Goal: Task Accomplishment & Management: Use online tool/utility

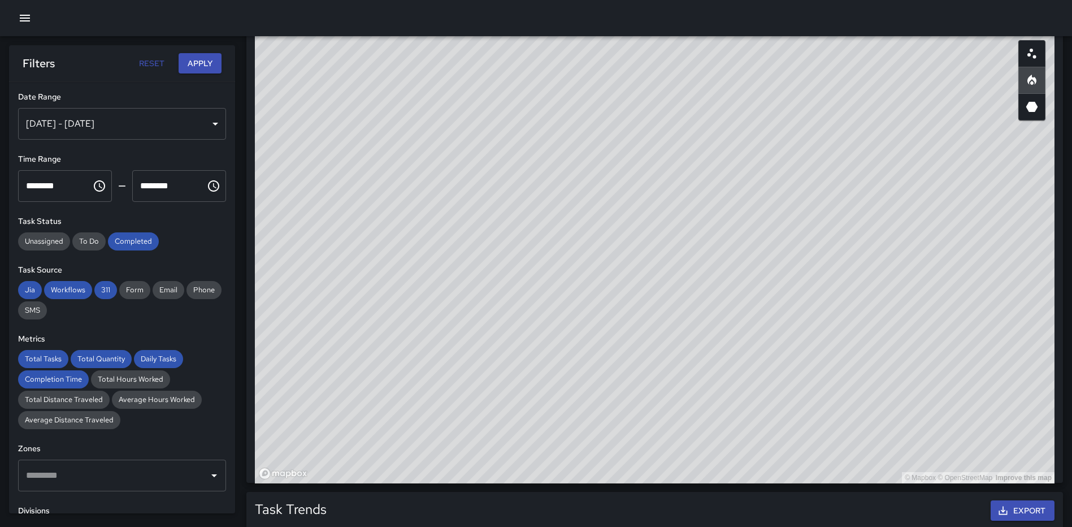
scroll to position [113, 0]
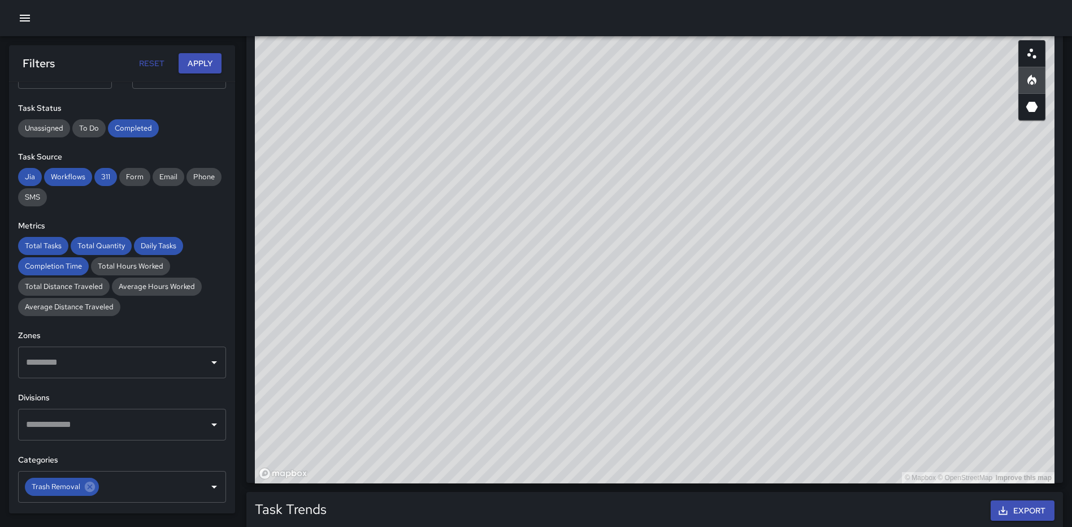
click at [20, 19] on icon "button" at bounding box center [25, 18] width 14 height 14
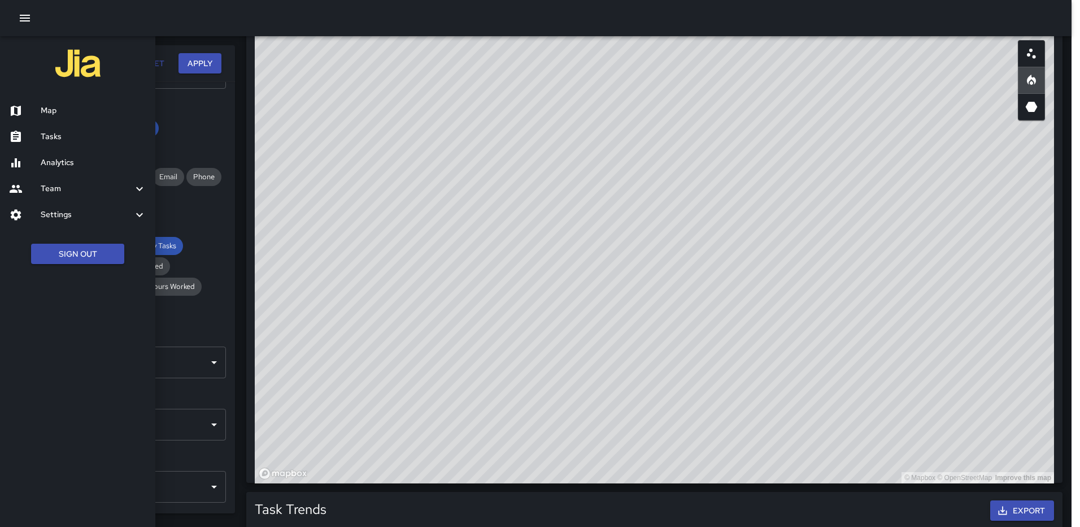
click at [66, 159] on h6 "Analytics" at bounding box center [94, 163] width 106 height 12
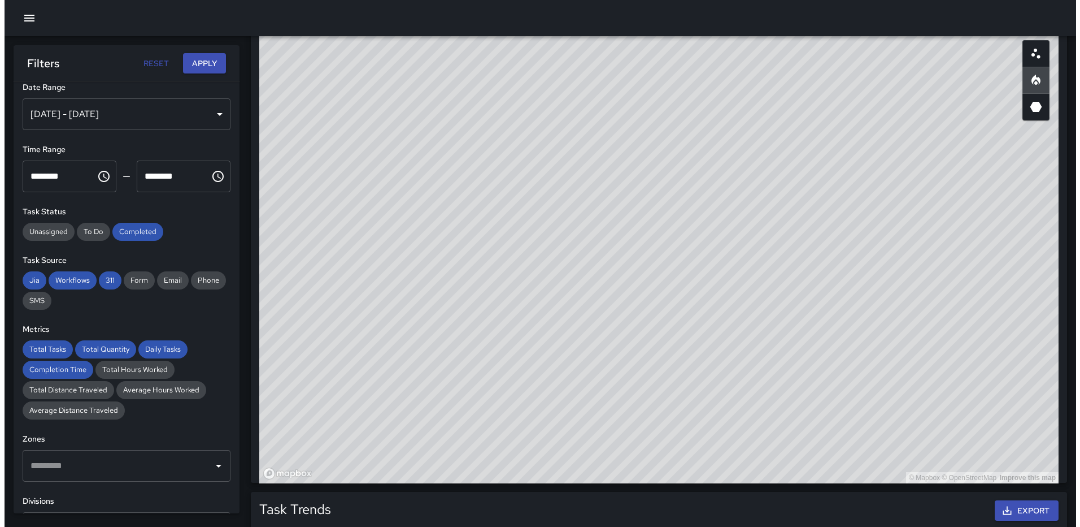
scroll to position [0, 0]
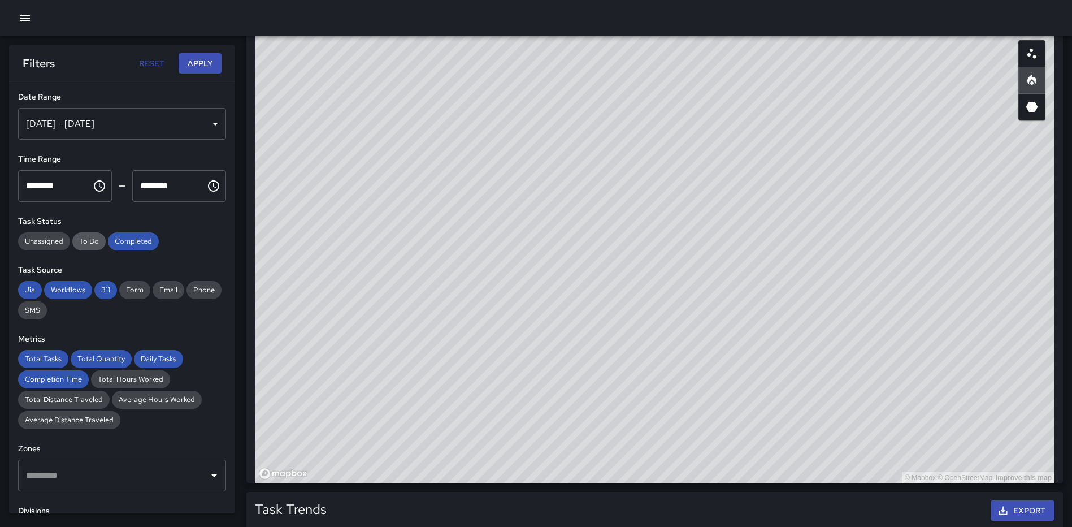
click at [89, 239] on span "To Do" at bounding box center [88, 241] width 33 height 10
click at [205, 122] on div "[DATE] - [DATE]" at bounding box center [122, 124] width 208 height 32
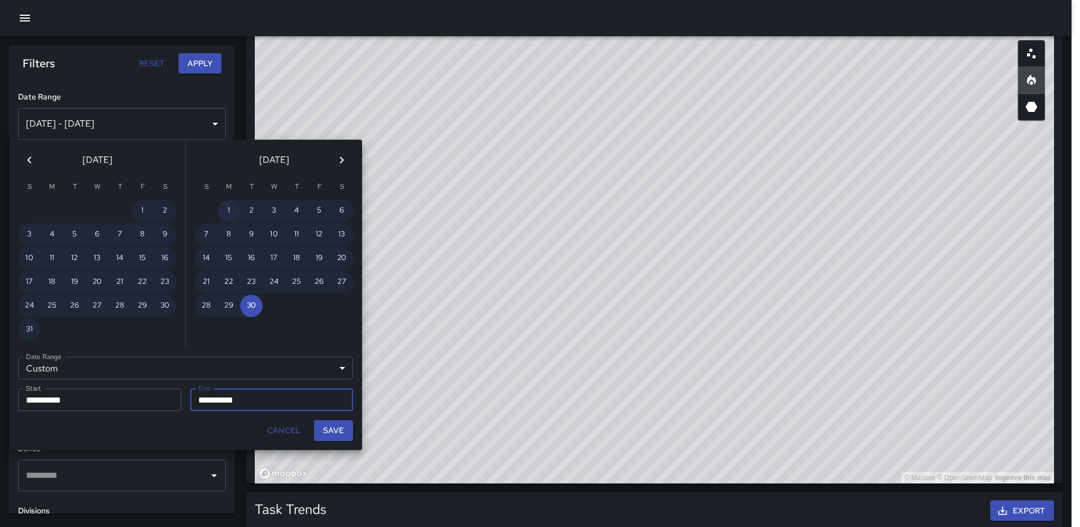
click at [229, 204] on button "1" at bounding box center [229, 210] width 23 height 23
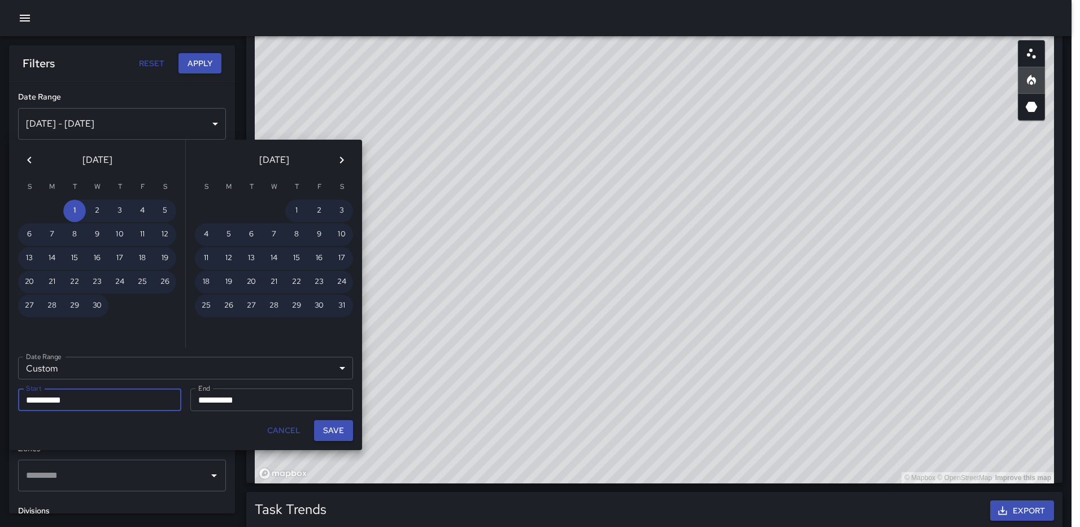
click at [325, 396] on input "**********" at bounding box center [267, 399] width 155 height 23
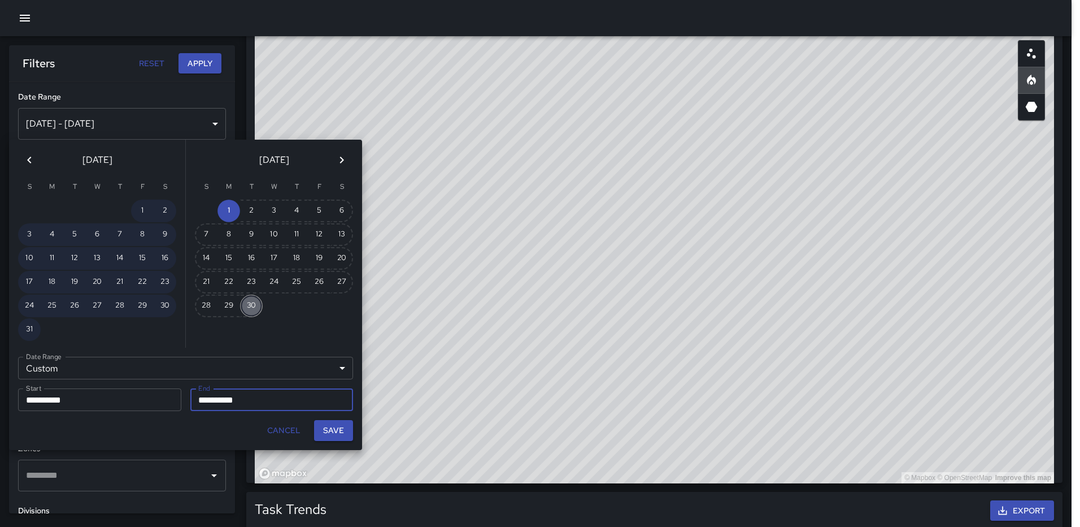
click at [249, 301] on button "30" at bounding box center [251, 305] width 23 height 23
type input "**********"
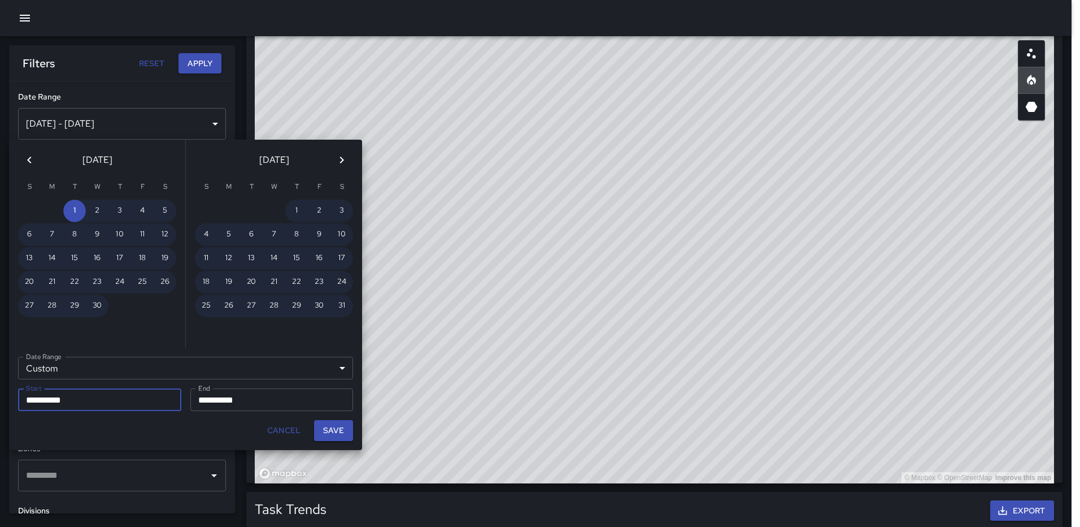
click at [344, 166] on icon "Next month" at bounding box center [342, 160] width 14 height 14
click at [224, 209] on button "1" at bounding box center [229, 210] width 23 height 23
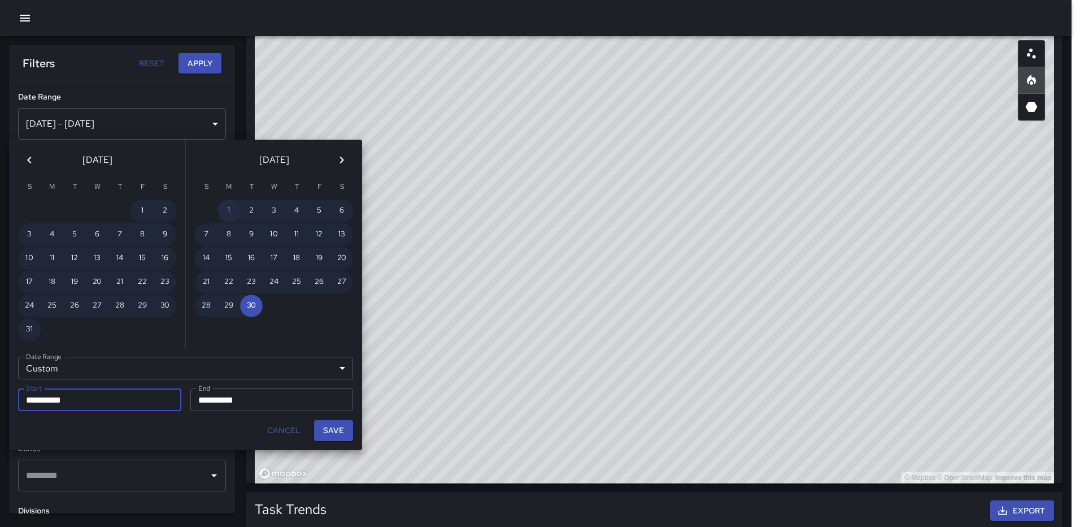
type input "**********"
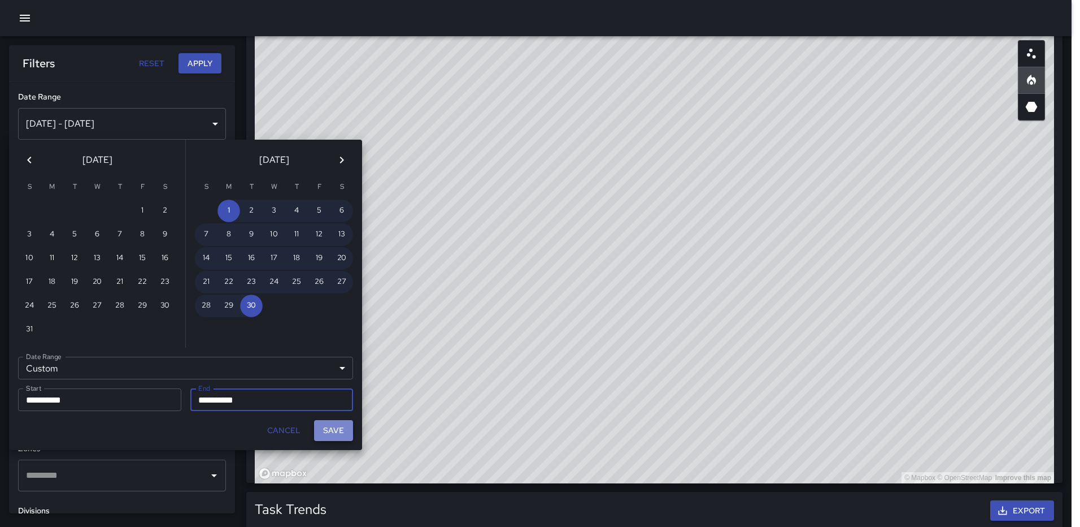
click at [324, 432] on button "Save" at bounding box center [333, 430] width 39 height 21
type input "**********"
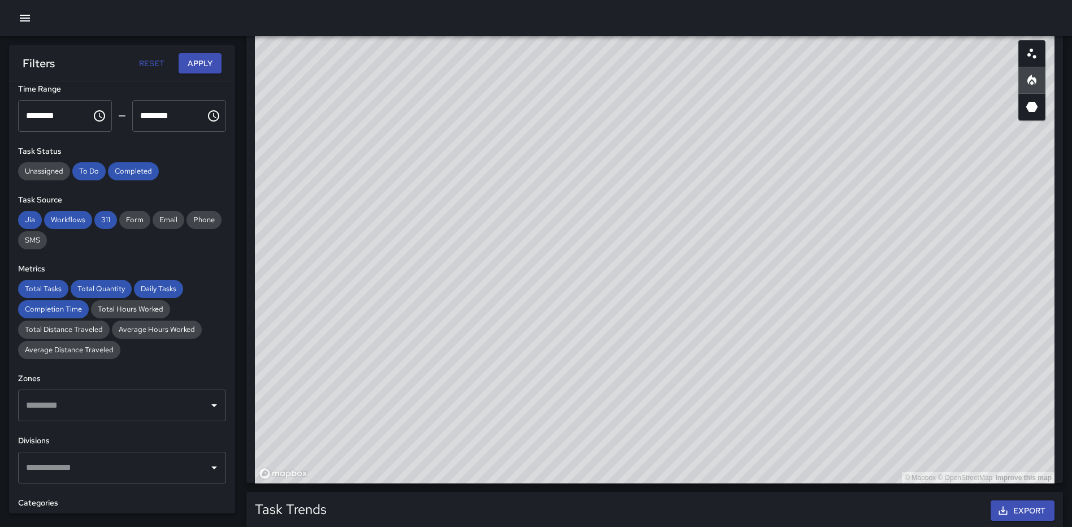
scroll to position [72, 0]
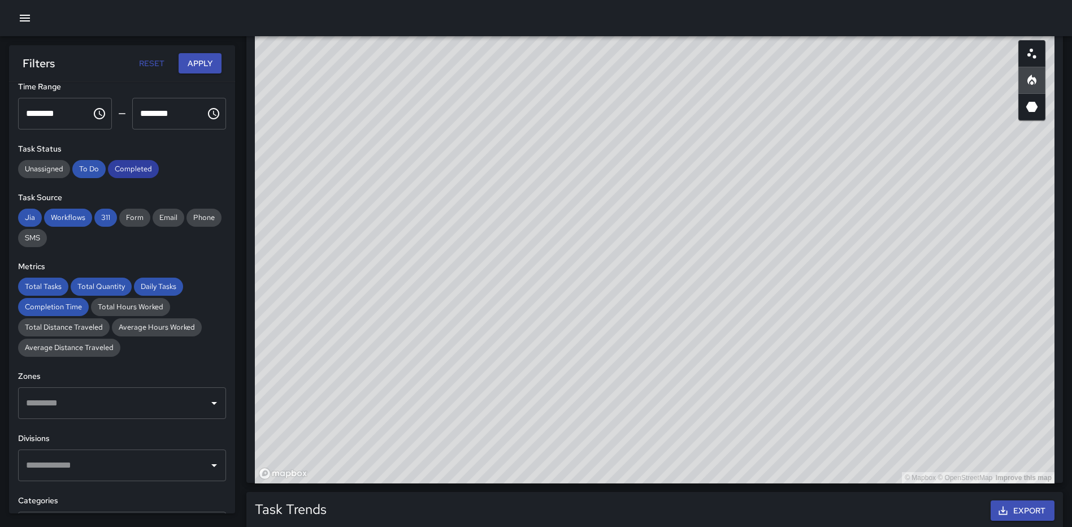
click at [142, 166] on span "Completed" at bounding box center [133, 169] width 51 height 10
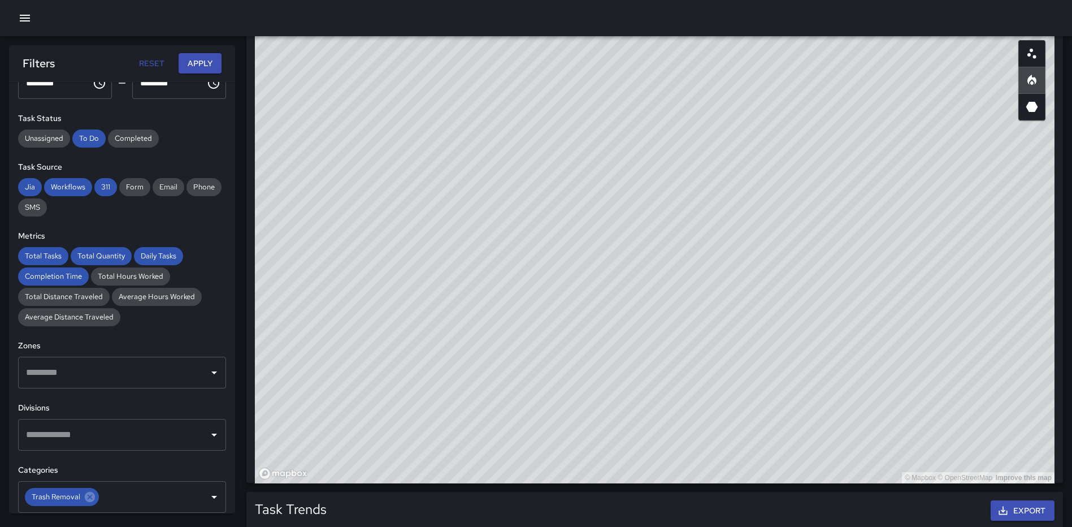
scroll to position [129, 0]
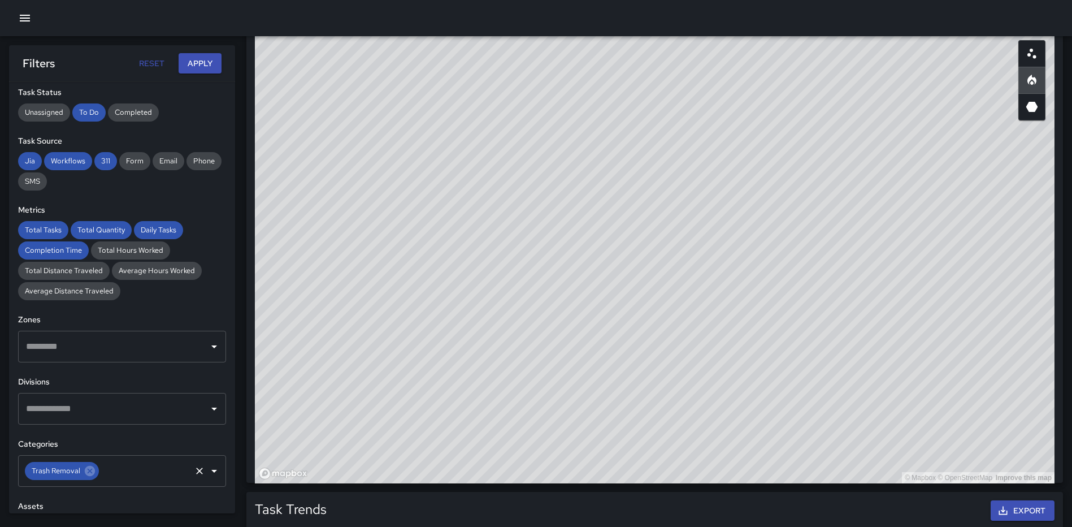
drag, startPoint x: 92, startPoint y: 470, endPoint x: 98, endPoint y: 467, distance: 6.8
click at [92, 469] on icon at bounding box center [90, 471] width 10 height 10
click at [98, 466] on input "text" at bounding box center [113, 470] width 181 height 21
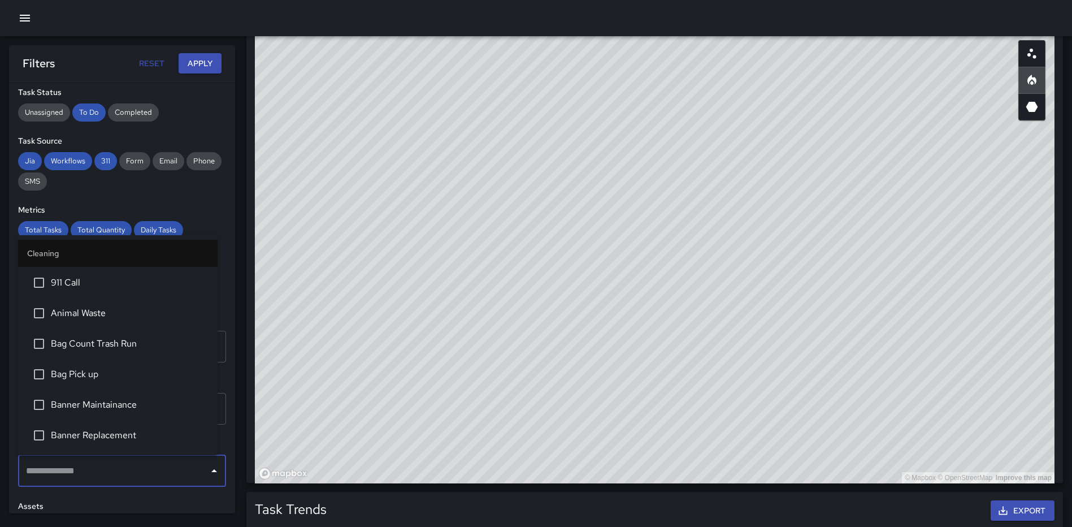
scroll to position [56, 0]
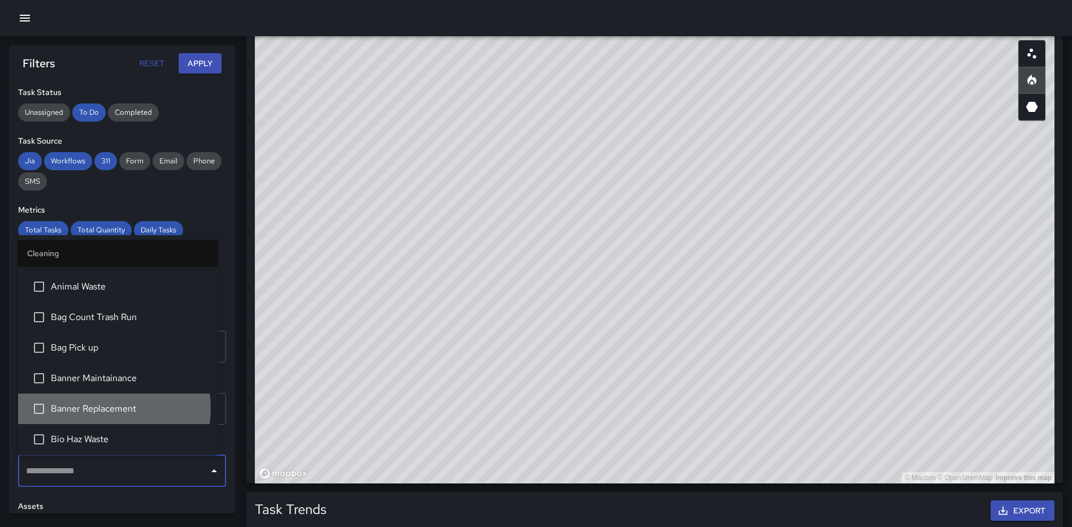
click at [95, 408] on span "Banner Replacement" at bounding box center [130, 409] width 158 height 14
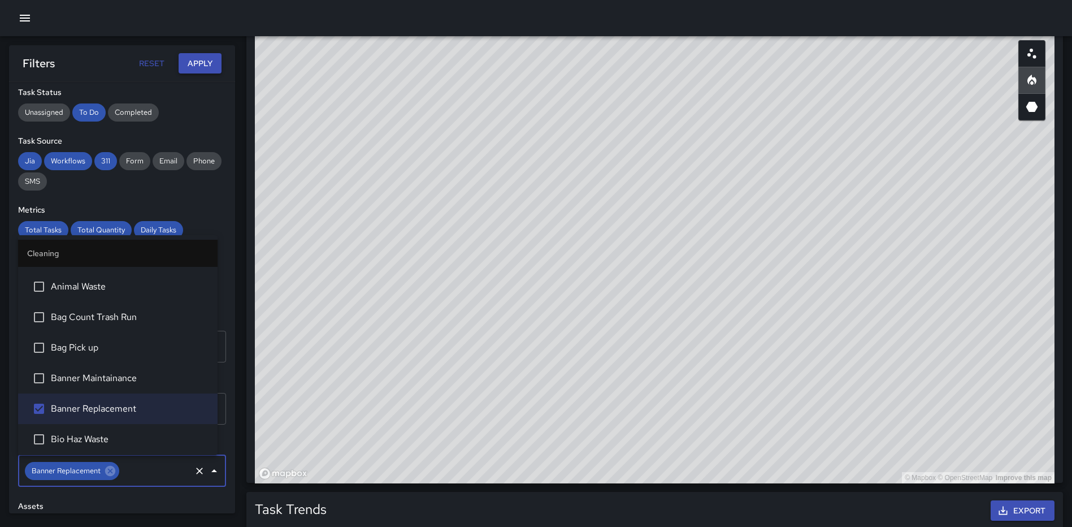
click at [191, 63] on button "Apply" at bounding box center [200, 63] width 43 height 21
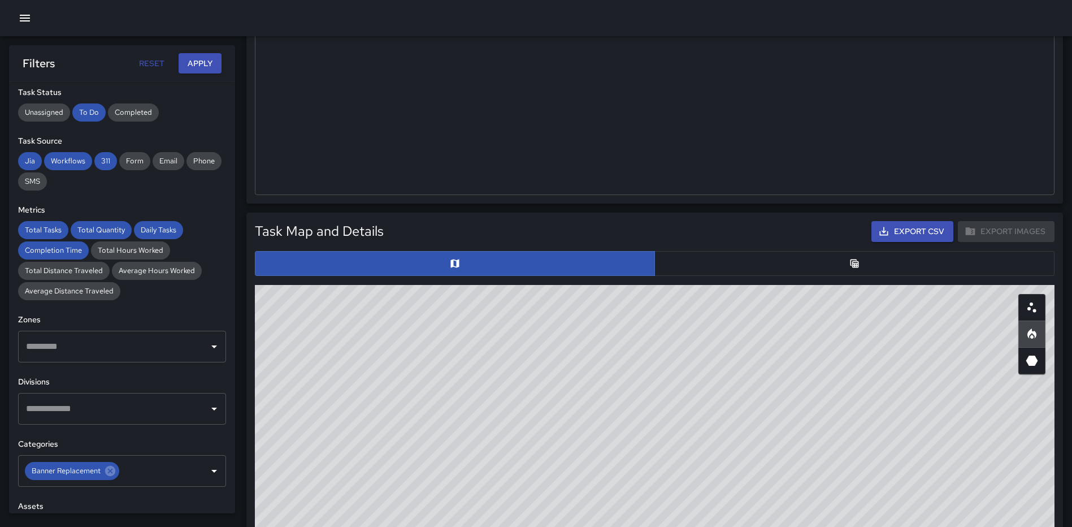
scroll to position [344, 0]
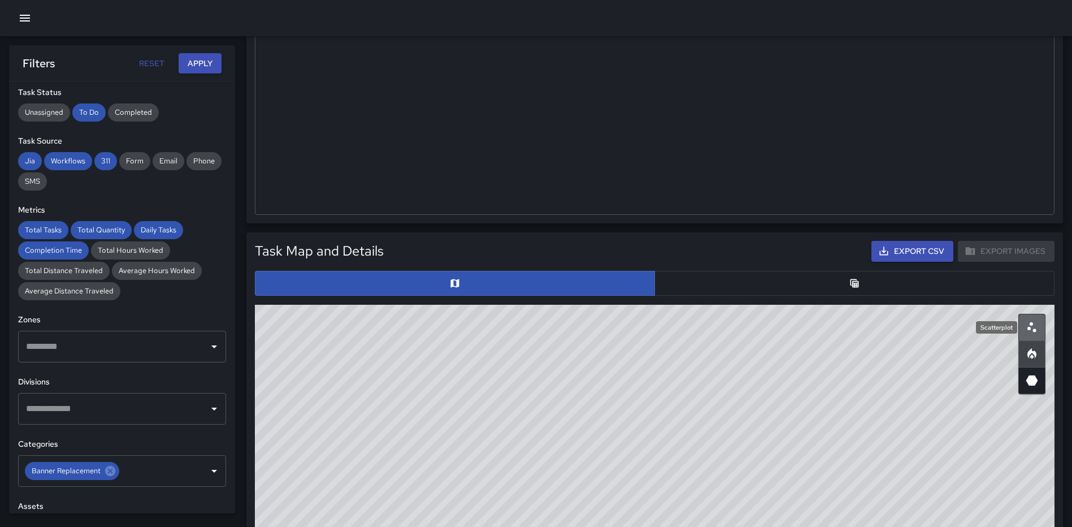
click at [1033, 323] on icon "Scatterplot" at bounding box center [1032, 327] width 14 height 14
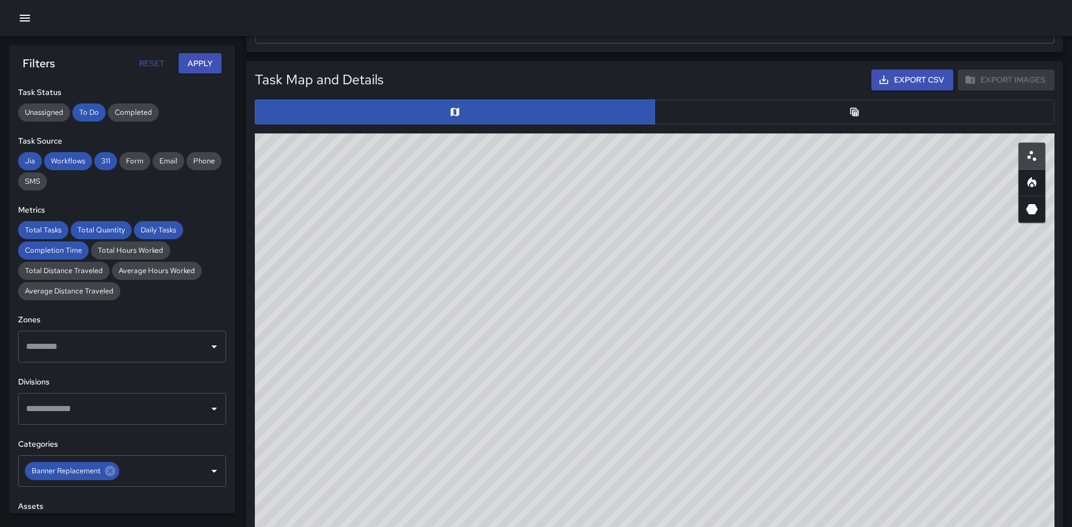
scroll to position [518, 0]
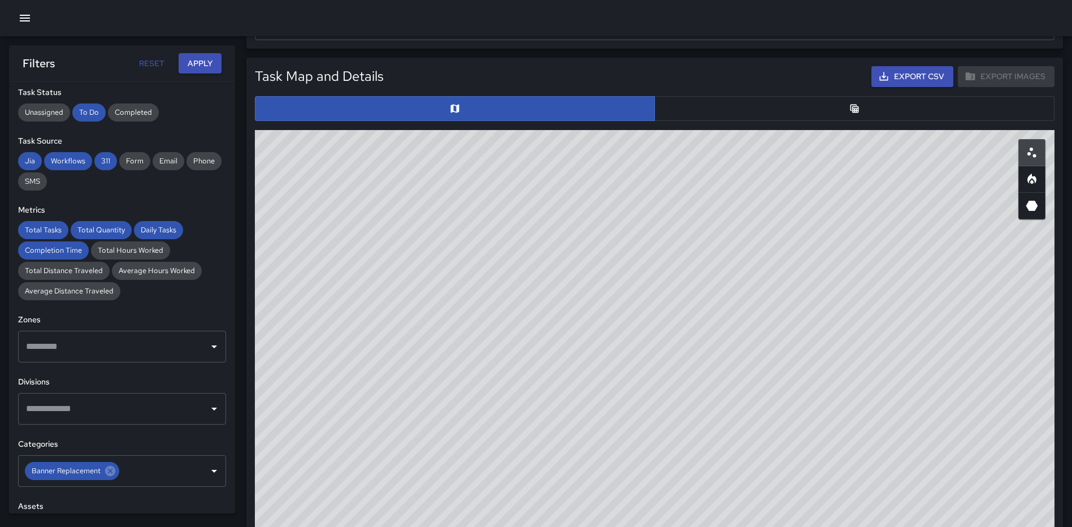
click at [864, 112] on button "button" at bounding box center [854, 108] width 400 height 25
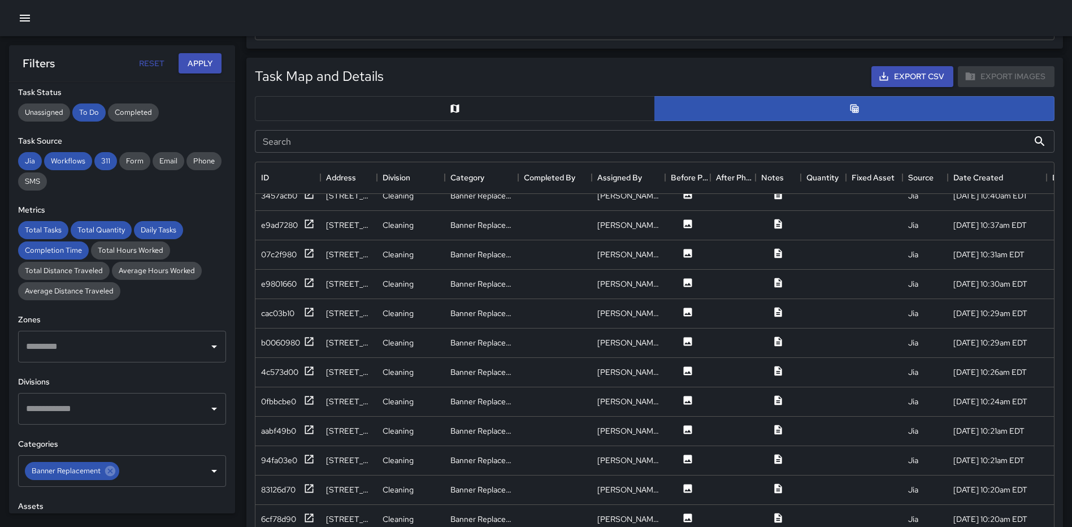
scroll to position [1864, 0]
click at [306, 366] on icon at bounding box center [309, 369] width 8 height 8
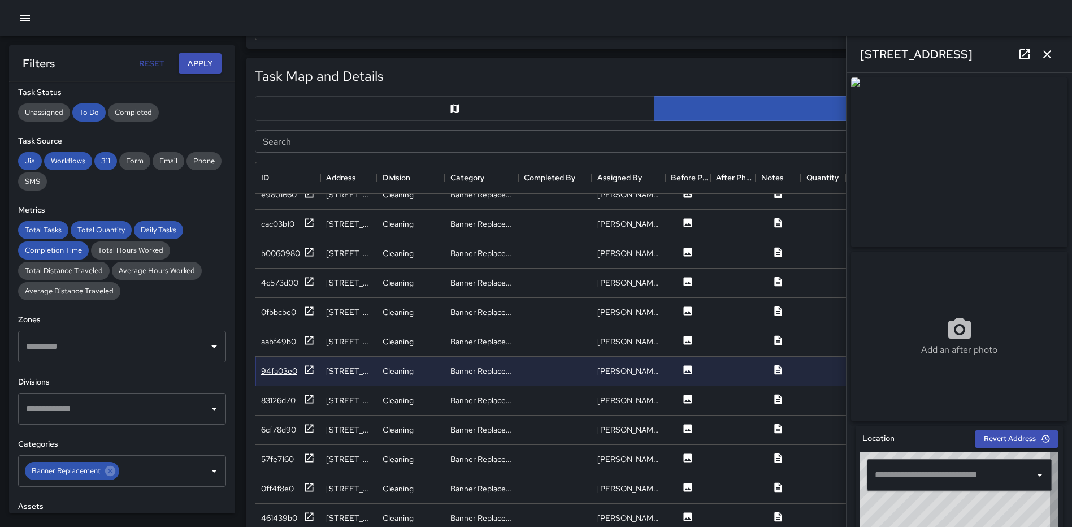
type input "**********"
click at [305, 398] on icon at bounding box center [309, 398] width 8 height 8
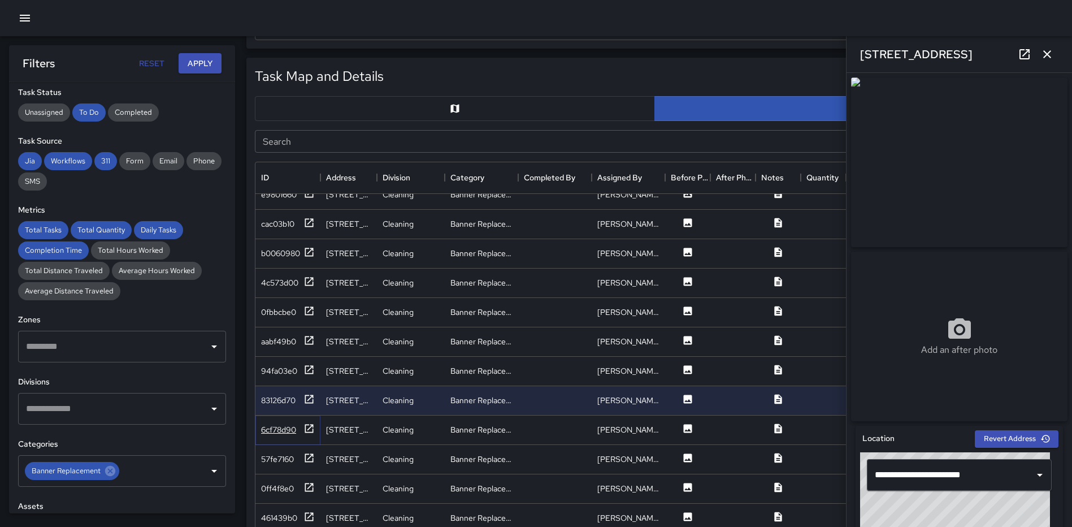
click at [310, 425] on icon at bounding box center [308, 428] width 11 height 11
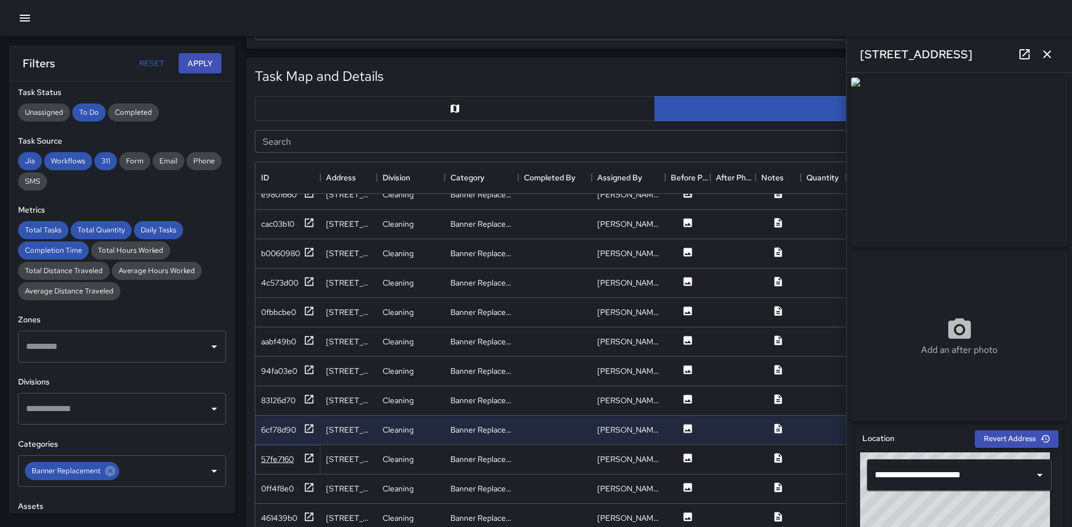
click at [310, 457] on icon at bounding box center [309, 457] width 8 height 8
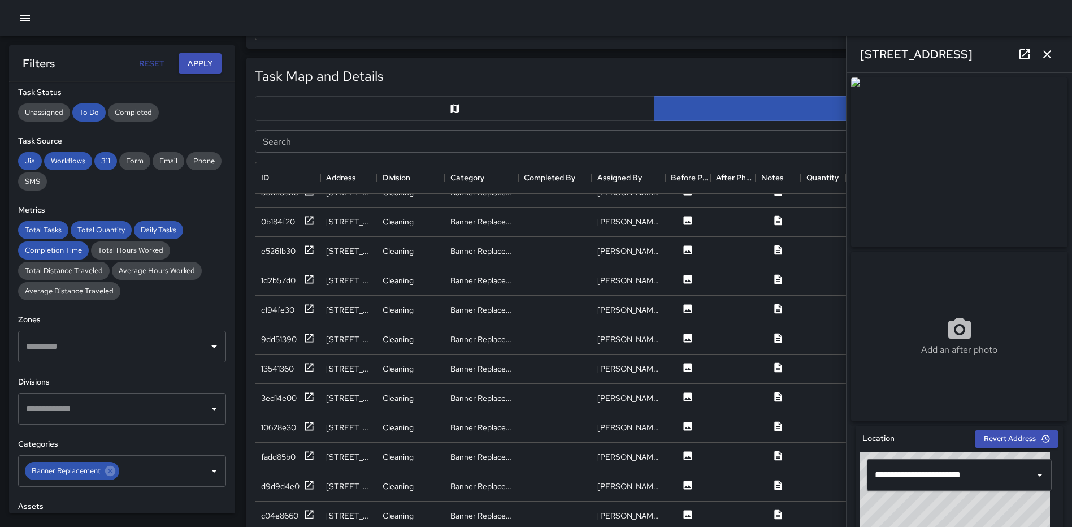
scroll to position [2557, 0]
